Goal: Task Accomplishment & Management: Use online tool/utility

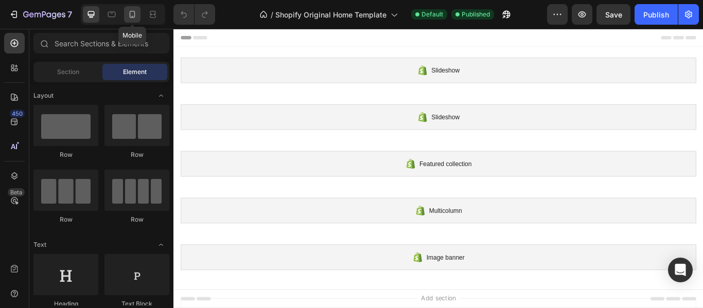
click at [131, 11] on icon at bounding box center [133, 14] width 6 height 7
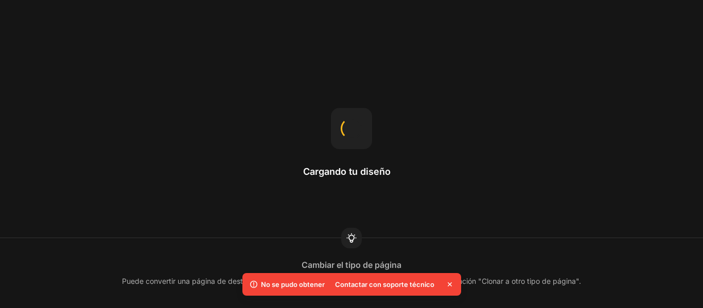
drag, startPoint x: 702, startPoint y: 137, endPoint x: 701, endPoint y: 179, distance: 42.2
click at [701, 179] on div "Cargando tu diseño Cambiar el tipo de página Puede convertir una página de dest…" at bounding box center [351, 154] width 703 height 308
click at [449, 283] on icon at bounding box center [449, 284] width 10 height 10
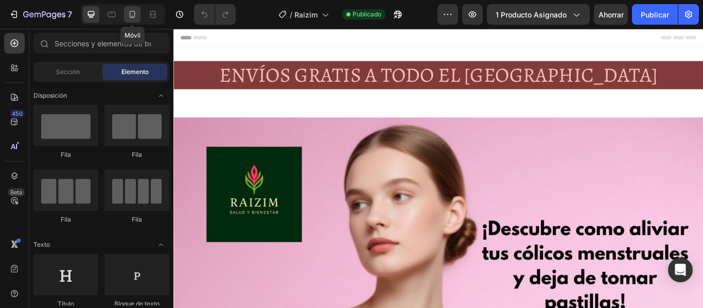
click at [128, 11] on icon at bounding box center [132, 14] width 10 height 10
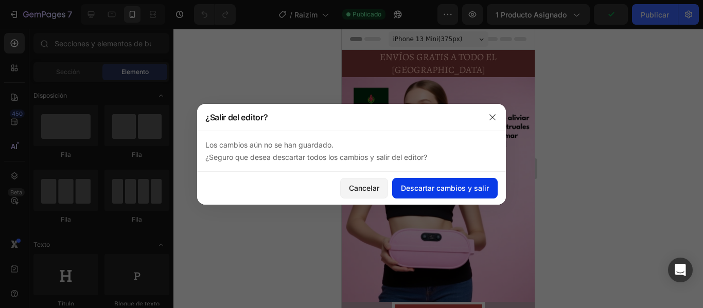
click at [422, 181] on button "Descartar cambios y salir" at bounding box center [444, 188] width 105 height 21
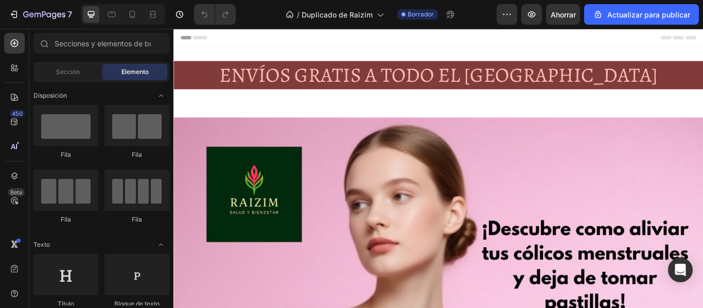
click at [401, 42] on div "Header" at bounding box center [482, 39] width 601 height 21
click at [434, 11] on div "Borrador" at bounding box center [417, 14] width 41 height 10
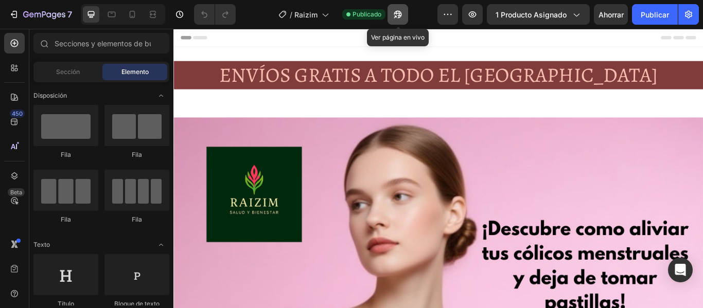
click at [395, 15] on icon "button" at bounding box center [395, 16] width 3 height 3
click at [131, 11] on icon at bounding box center [133, 14] width 6 height 7
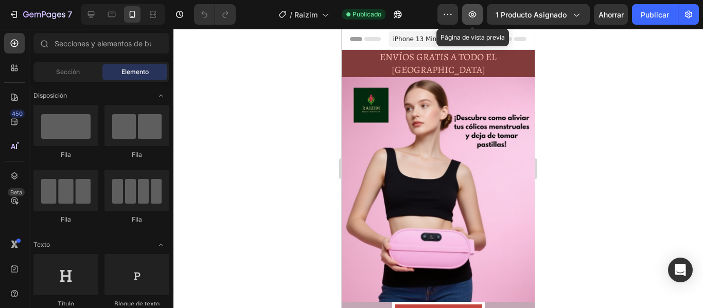
click at [474, 13] on icon "button" at bounding box center [472, 14] width 10 height 10
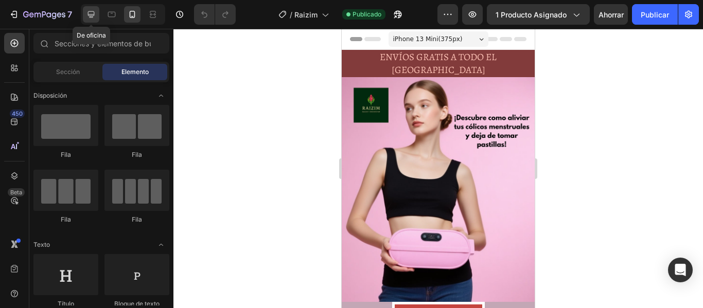
click at [93, 17] on icon at bounding box center [91, 14] width 7 height 7
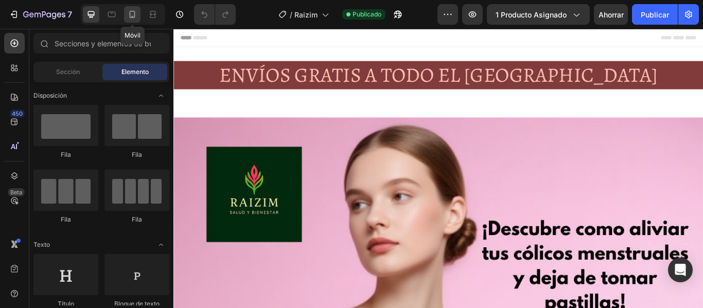
click at [135, 14] on icon at bounding box center [132, 14] width 10 height 10
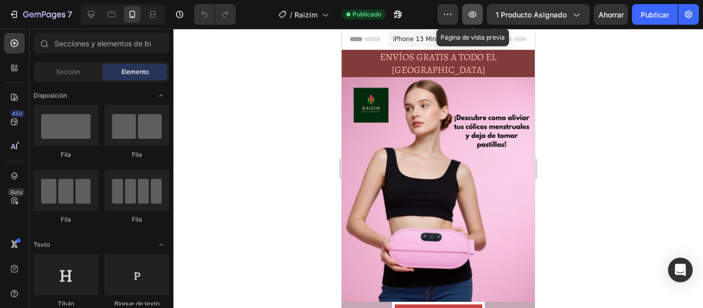
click at [471, 11] on icon "button" at bounding box center [472, 14] width 10 height 10
click at [81, 75] on div "Sección" at bounding box center [67, 72] width 65 height 16
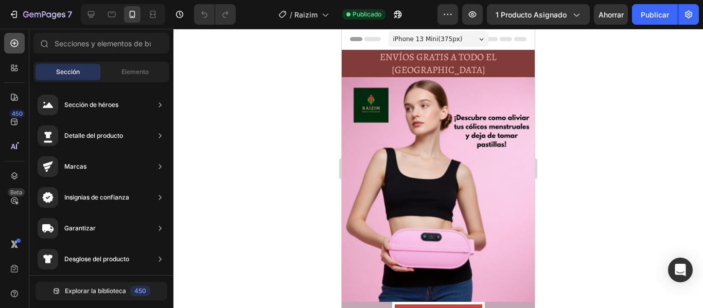
click at [16, 42] on icon at bounding box center [14, 43] width 10 height 10
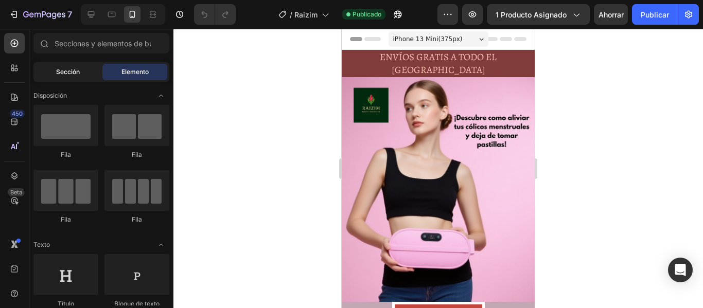
click at [79, 71] on font "Sección" at bounding box center [68, 72] width 24 height 8
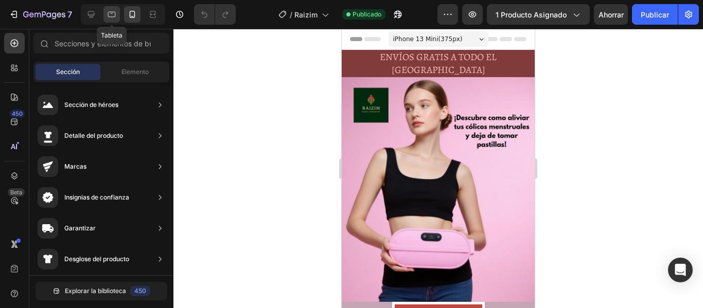
click at [119, 18] on div at bounding box center [111, 14] width 16 height 16
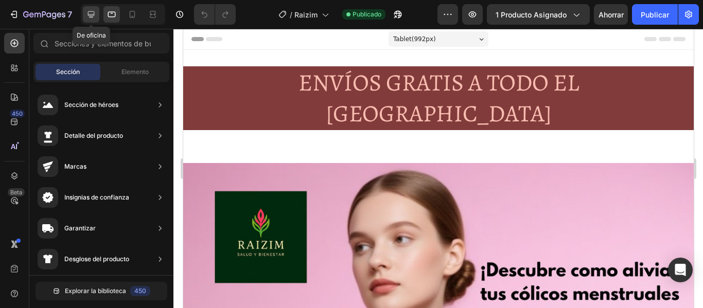
click at [92, 13] on icon at bounding box center [91, 14] width 10 height 10
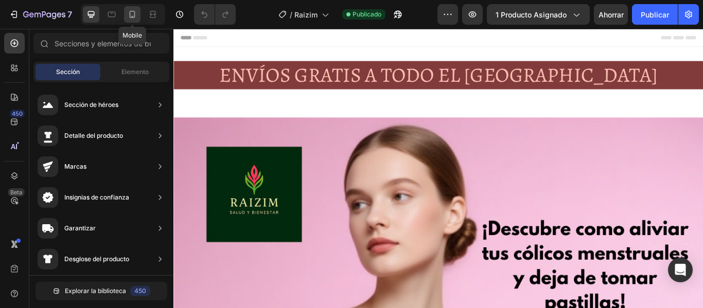
click at [130, 14] on icon at bounding box center [133, 14] width 6 height 7
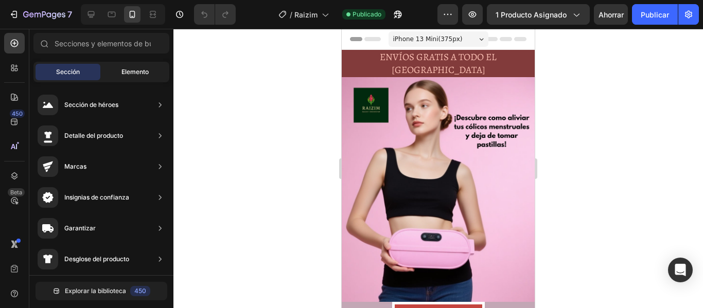
click at [145, 77] on div "Elemento" at bounding box center [134, 72] width 65 height 16
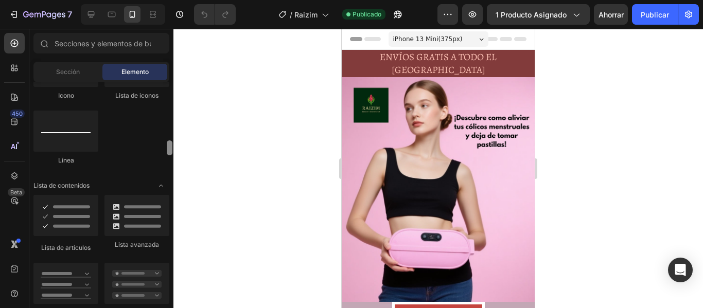
scroll to position [746, 0]
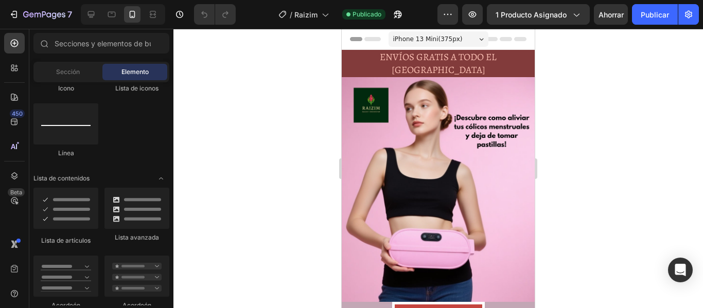
drag, startPoint x: 169, startPoint y: 96, endPoint x: 167, endPoint y: 197, distance: 100.9
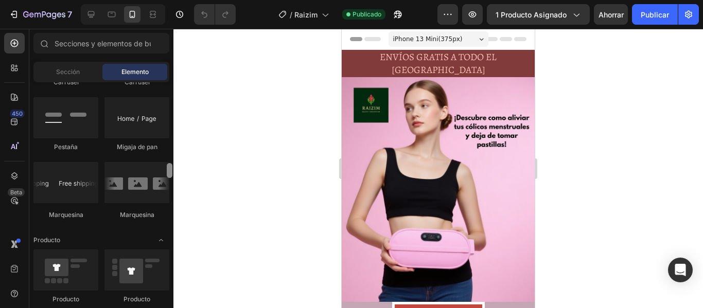
drag, startPoint x: 169, startPoint y: 139, endPoint x: 169, endPoint y: 152, distance: 12.4
click at [169, 152] on div at bounding box center [170, 193] width 8 height 223
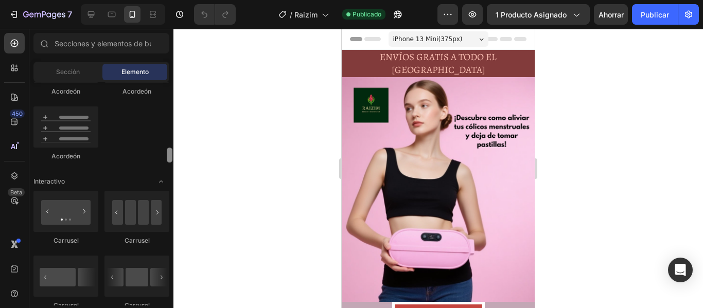
drag, startPoint x: 169, startPoint y: 155, endPoint x: 171, endPoint y: 190, distance: 35.6
click at [171, 190] on div at bounding box center [170, 193] width 8 height 223
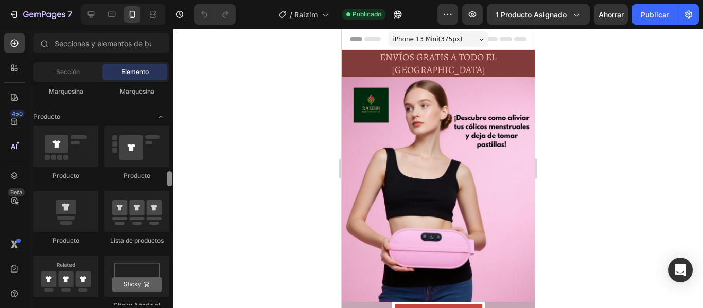
drag, startPoint x: 168, startPoint y: 152, endPoint x: 170, endPoint y: 196, distance: 43.8
click at [170, 186] on div at bounding box center [170, 178] width 6 height 15
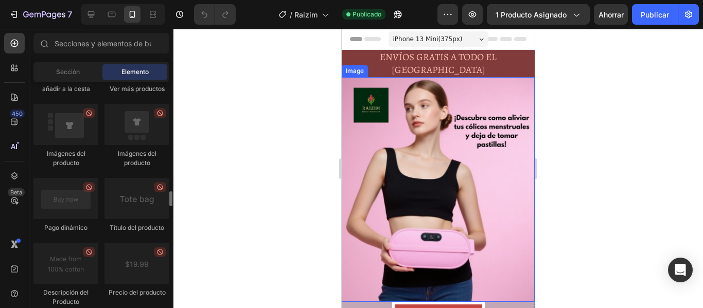
click at [360, 142] on img at bounding box center [438, 189] width 193 height 225
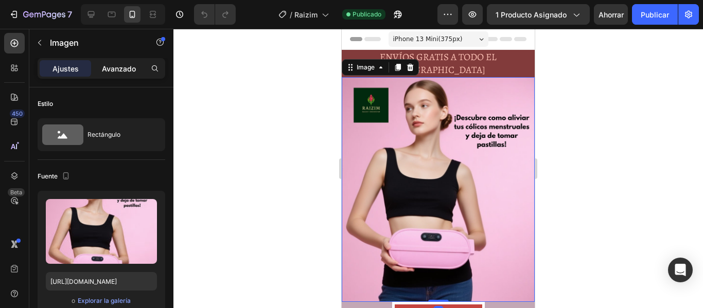
click at [114, 69] on font "Avanzado" at bounding box center [119, 68] width 34 height 9
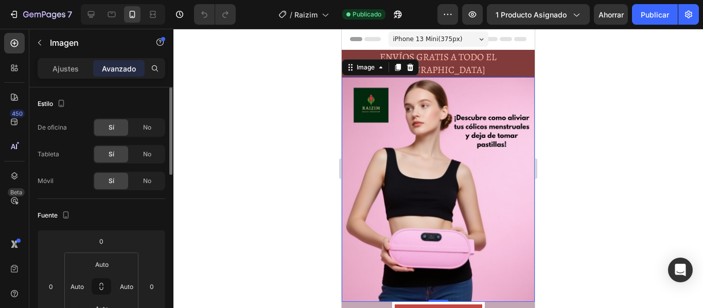
click at [114, 128] on font "Sí" at bounding box center [112, 127] width 6 height 8
click at [112, 153] on font "Sí" at bounding box center [112, 154] width 6 height 8
click at [114, 184] on div "Sí" at bounding box center [111, 181] width 34 height 16
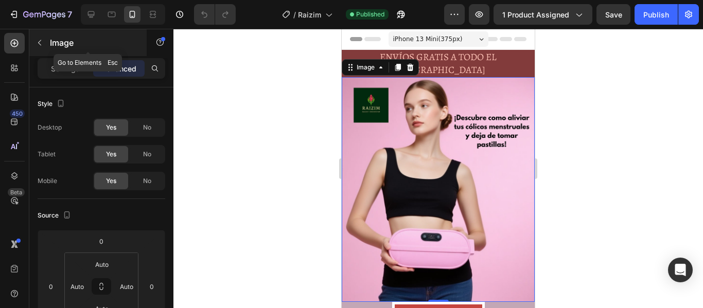
click at [45, 44] on button "button" at bounding box center [39, 42] width 16 height 16
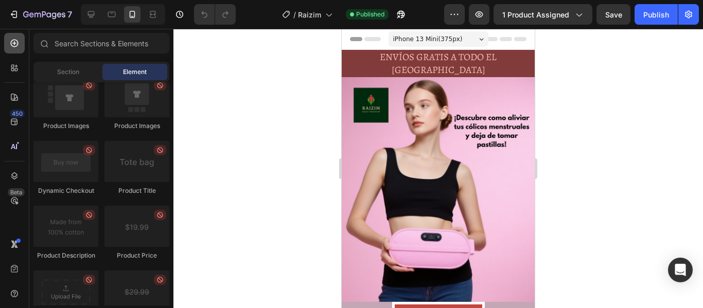
click at [15, 42] on icon at bounding box center [14, 43] width 10 height 10
click at [32, 9] on div "7" at bounding box center [47, 14] width 49 height 12
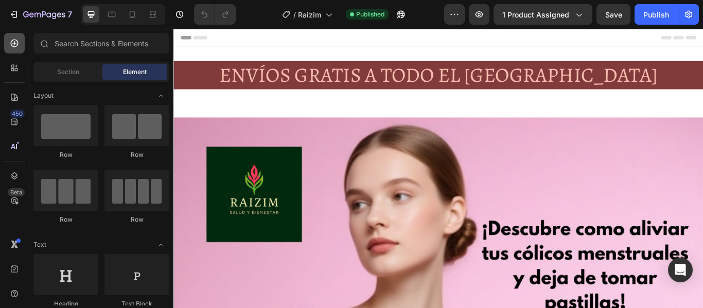
click at [9, 41] on icon at bounding box center [14, 43] width 10 height 10
click at [131, 12] on icon at bounding box center [132, 14] width 10 height 10
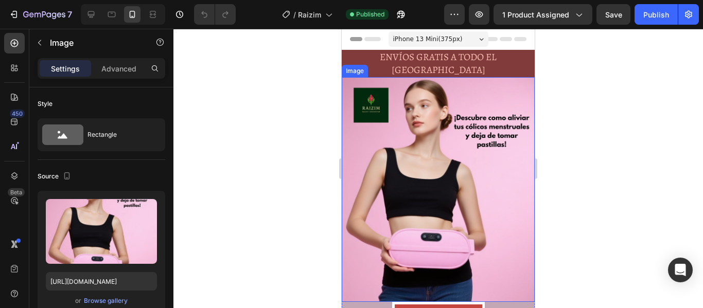
click at [390, 92] on img at bounding box center [438, 189] width 193 height 225
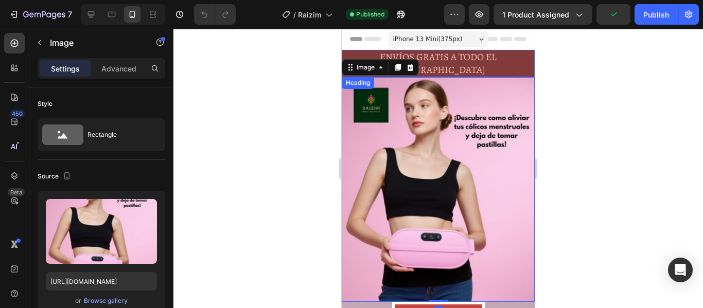
click at [449, 51] on h2 "ENVÍOS GRATIS A TODO EL [GEOGRAPHIC_DATA]" at bounding box center [438, 63] width 193 height 27
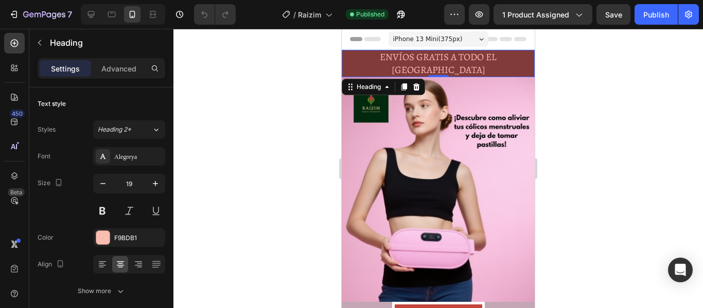
click at [482, 38] on div "iPhone 13 Mini ( 375 px)" at bounding box center [438, 38] width 100 height 15
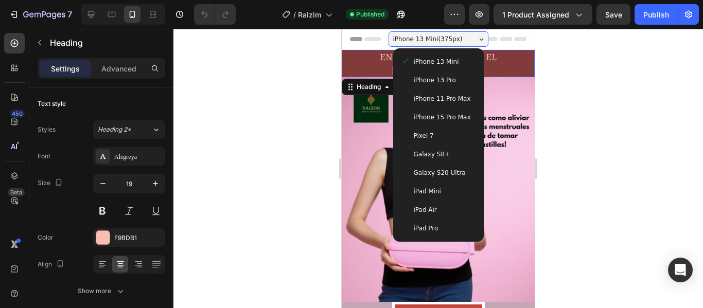
click at [439, 61] on span "iPhone 13 Mini" at bounding box center [436, 62] width 45 height 10
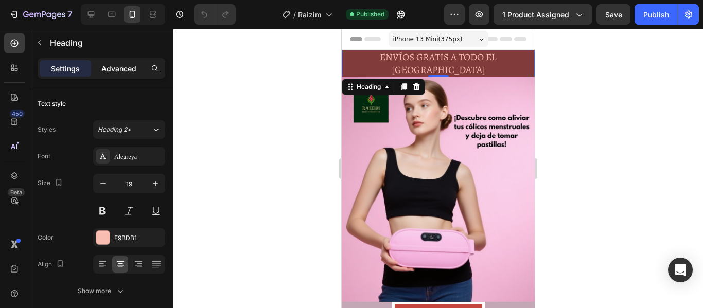
click at [133, 68] on p "Advanced" at bounding box center [118, 68] width 35 height 11
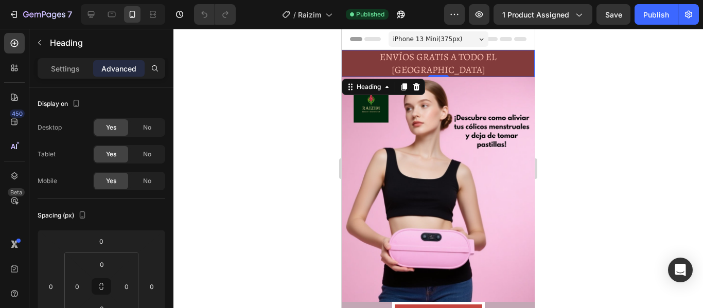
click at [125, 68] on p "Advanced" at bounding box center [118, 68] width 35 height 11
click at [109, 127] on span "Yes" at bounding box center [111, 127] width 10 height 9
click at [622, 69] on div at bounding box center [437, 168] width 529 height 279
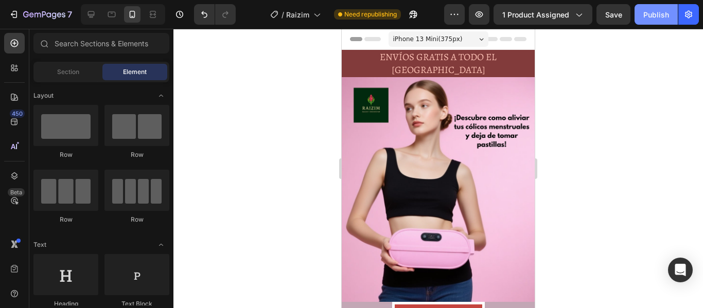
click at [655, 17] on div "Publish" at bounding box center [656, 14] width 26 height 11
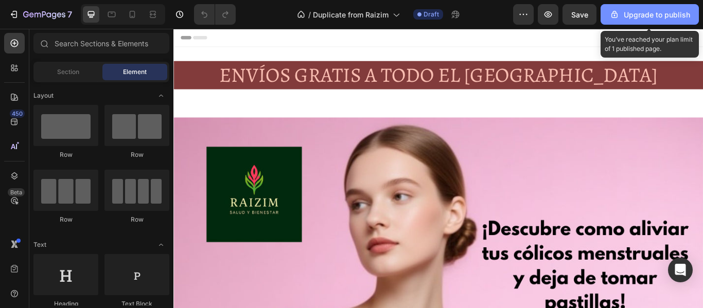
click at [676, 19] on div "Upgrade to publish" at bounding box center [649, 14] width 81 height 11
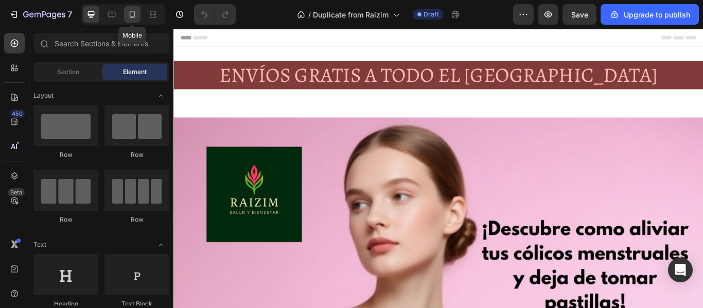
click at [128, 9] on div at bounding box center [132, 14] width 16 height 16
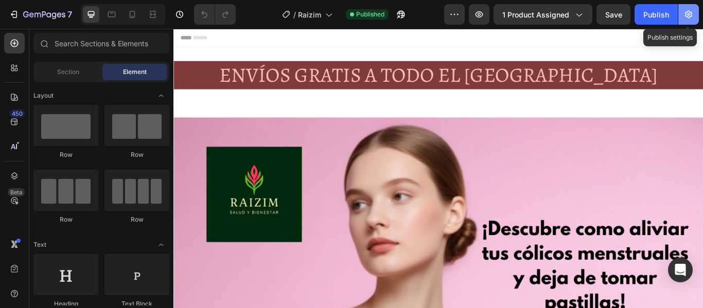
click at [686, 14] on icon "button" at bounding box center [688, 15] width 7 height 8
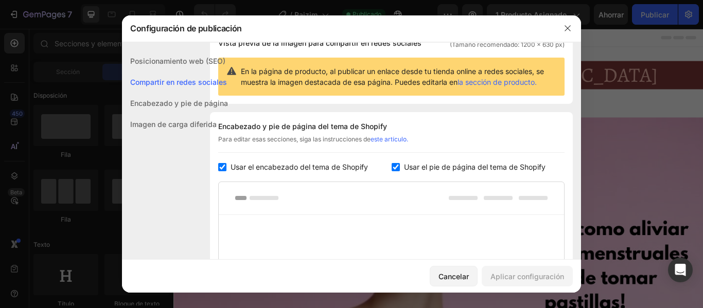
scroll to position [85, 0]
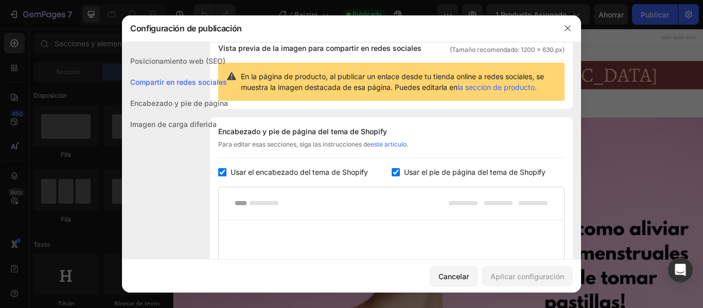
click at [201, 64] on font "Posicionamiento web (SEO)" at bounding box center [177, 61] width 95 height 9
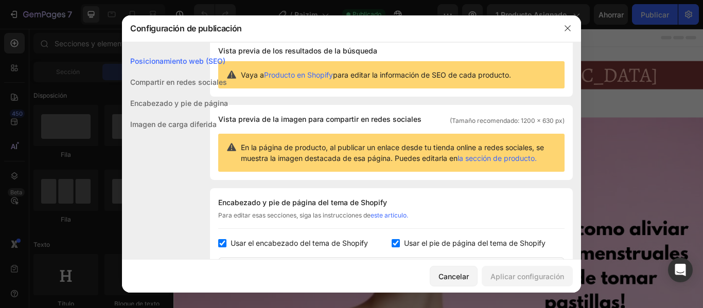
scroll to position [0, 0]
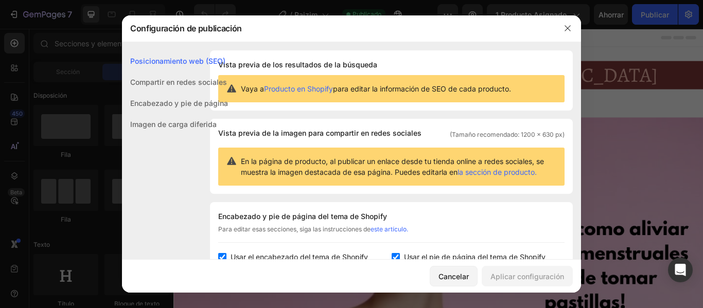
click at [193, 93] on div "Compartir en redes sociales" at bounding box center [175, 103] width 106 height 21
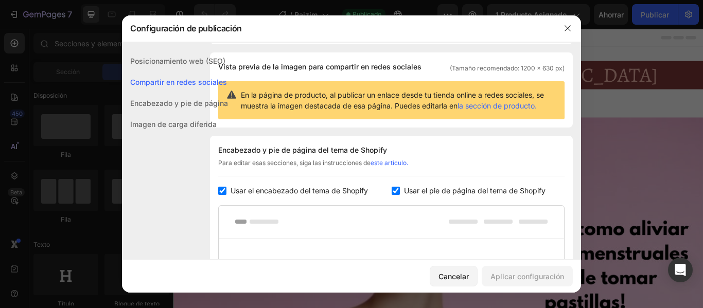
click at [189, 102] on font "Encabezado y pie de página" at bounding box center [179, 103] width 98 height 9
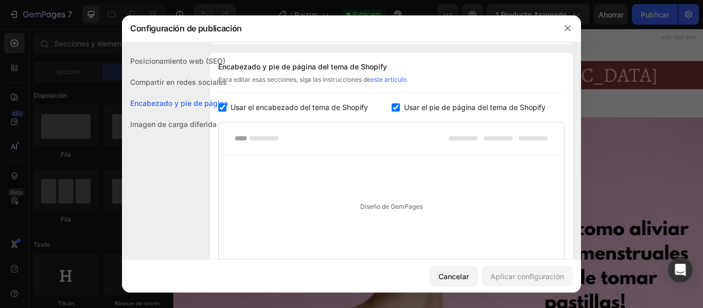
click at [192, 120] on font "Imagen de carga diferida" at bounding box center [173, 124] width 86 height 9
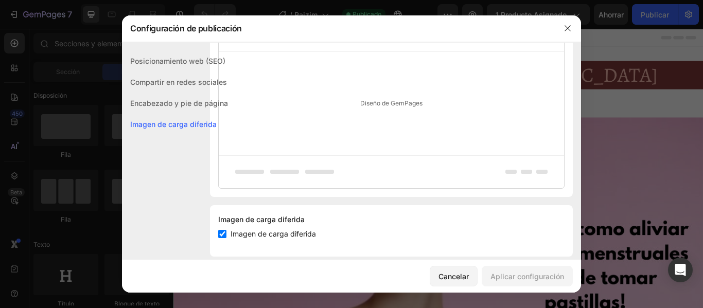
scroll to position [266, 0]
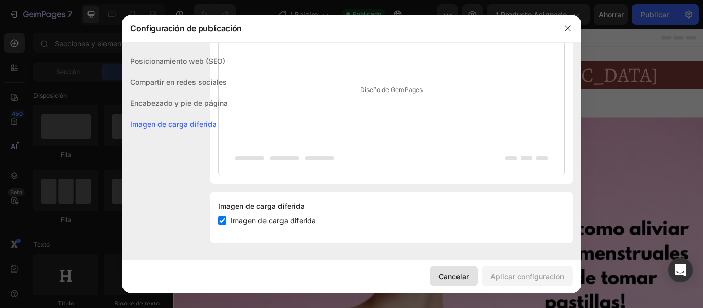
click at [472, 283] on button "Cancelar" at bounding box center [454, 276] width 48 height 21
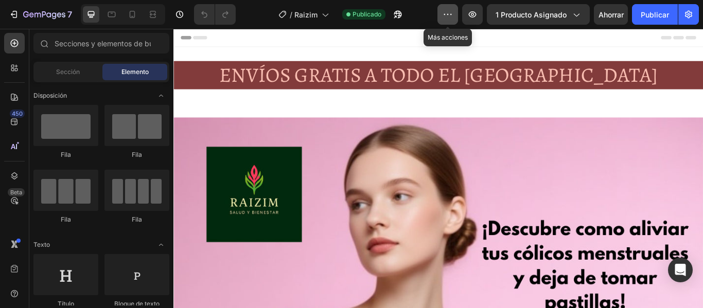
click at [442, 17] on button "button" at bounding box center [447, 14] width 21 height 21
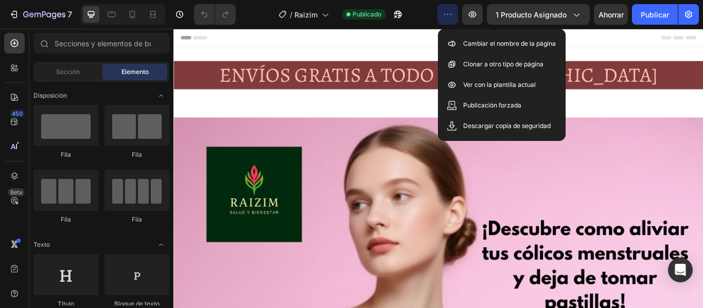
click at [442, 17] on button "button" at bounding box center [447, 14] width 21 height 21
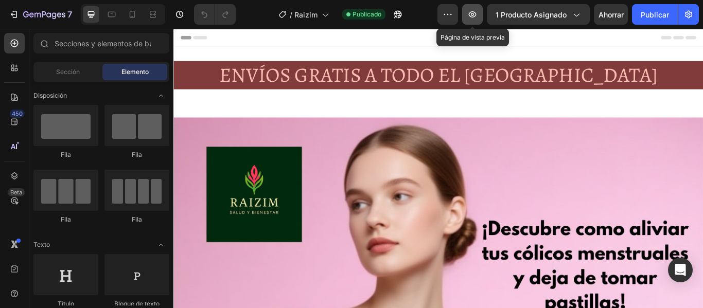
click at [473, 17] on icon "button" at bounding box center [473, 14] width 8 height 6
click at [446, 21] on button "button" at bounding box center [447, 14] width 21 height 21
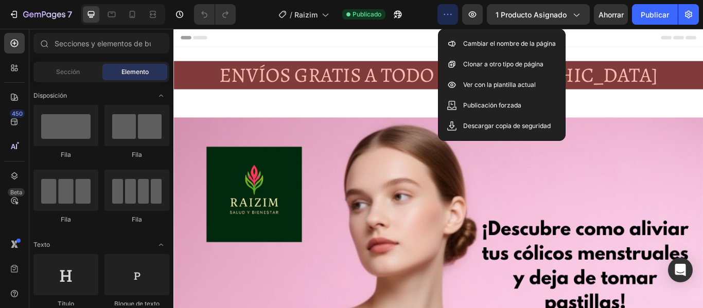
click at [446, 20] on button "button" at bounding box center [447, 14] width 21 height 21
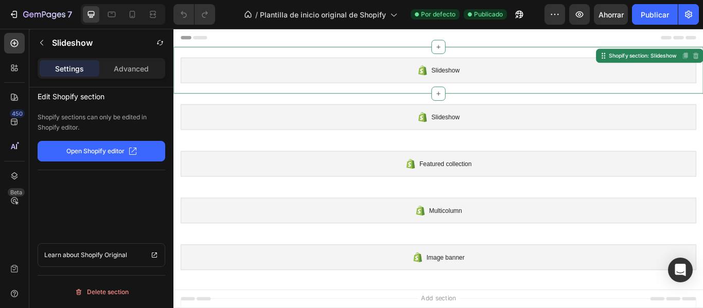
click at [470, 84] on div "Slideshow" at bounding box center [482, 77] width 601 height 30
click at [141, 66] on font "Avanzado" at bounding box center [131, 68] width 34 height 9
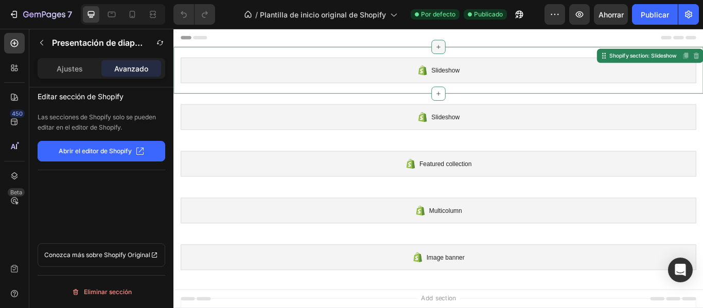
click at [482, 51] on div at bounding box center [482, 50] width 16 height 16
click at [480, 101] on icon at bounding box center [482, 104] width 8 height 8
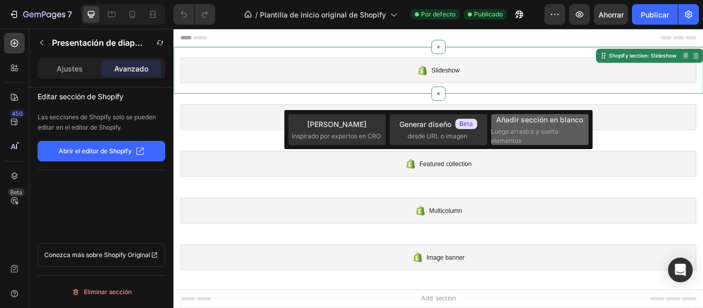
click at [530, 130] on font "Luego arrastra y suelta elementos" at bounding box center [524, 136] width 67 height 17
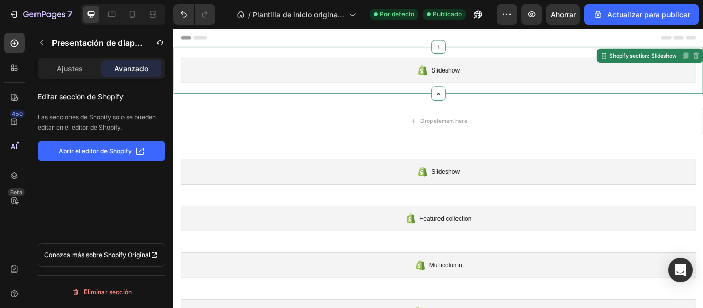
click at [474, 81] on span "Slideshow" at bounding box center [490, 77] width 33 height 12
click at [478, 51] on icon at bounding box center [482, 50] width 8 height 8
click at [131, 12] on icon at bounding box center [132, 14] width 10 height 10
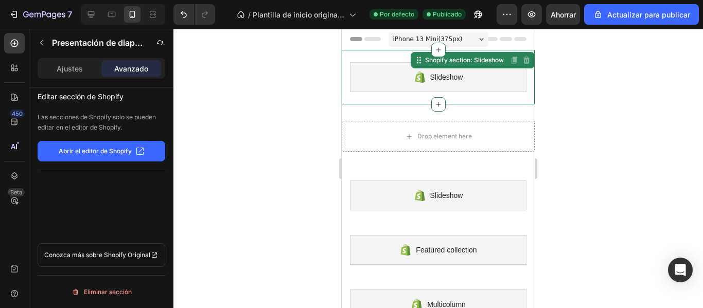
click at [450, 78] on span "Slideshow" at bounding box center [446, 77] width 33 height 12
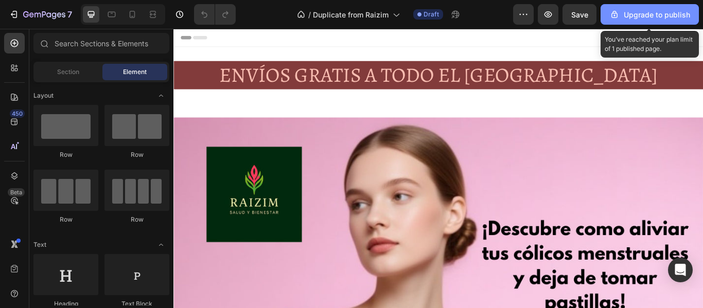
click at [636, 12] on div "Upgrade to publish" at bounding box center [649, 14] width 81 height 11
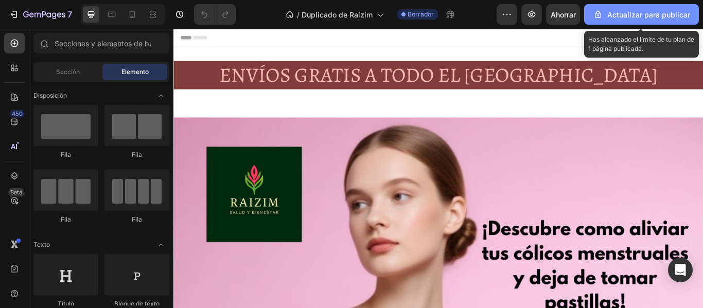
click at [605, 14] on div "Actualizar para publicar" at bounding box center [641, 14] width 97 height 11
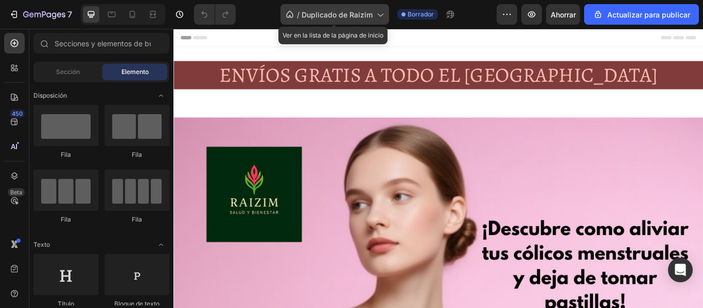
click at [371, 16] on font "Duplicado de Raizim" at bounding box center [336, 14] width 71 height 9
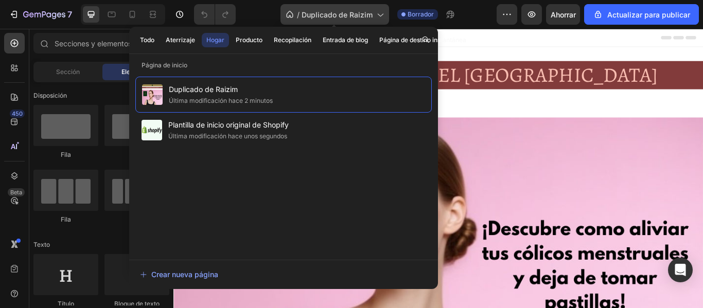
click at [357, 10] on font "Duplicado de Raizim" at bounding box center [336, 14] width 71 height 9
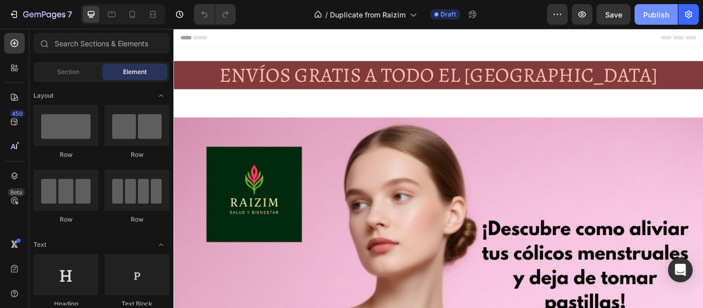
click at [641, 12] on button "Publish" at bounding box center [655, 14] width 43 height 21
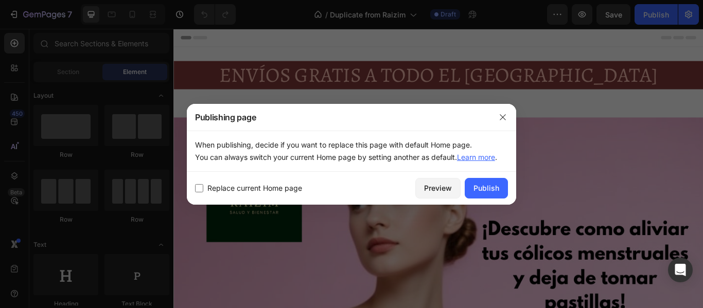
click at [633, 14] on div at bounding box center [351, 154] width 703 height 308
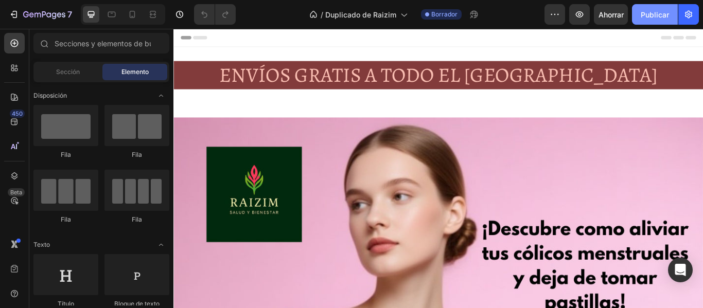
click at [657, 16] on font "Publicar" at bounding box center [654, 14] width 28 height 9
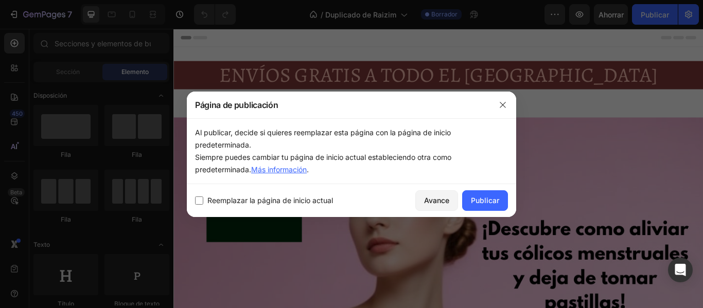
click at [200, 197] on input "checkbox" at bounding box center [199, 200] width 8 height 8
checkbox input "true"
click at [485, 204] on font "Publicar" at bounding box center [485, 200] width 28 height 9
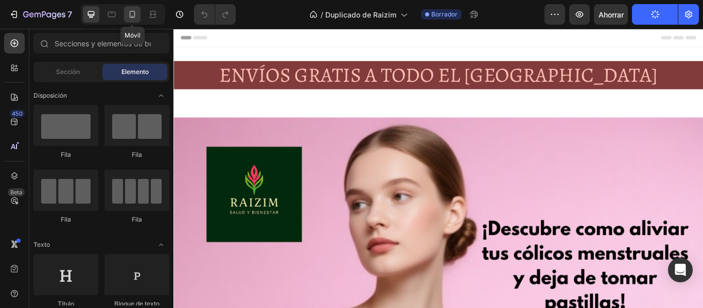
click at [131, 20] on div at bounding box center [132, 14] width 16 height 16
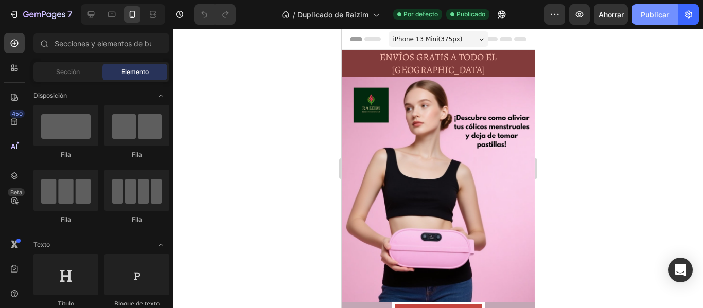
click at [657, 19] on font "Publicar" at bounding box center [654, 14] width 28 height 11
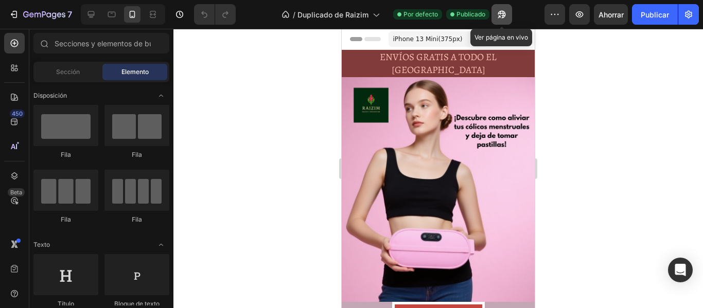
click at [497, 13] on icon "button" at bounding box center [501, 14] width 10 height 10
